Goal: Book appointment/travel/reservation

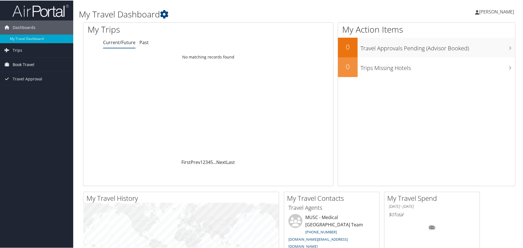
click at [17, 64] on span "Book Travel" at bounding box center [24, 64] width 22 height 14
click at [14, 91] on link "Book/Manage Online Trips" at bounding box center [36, 92] width 73 height 8
